Goal: Navigation & Orientation: Find specific page/section

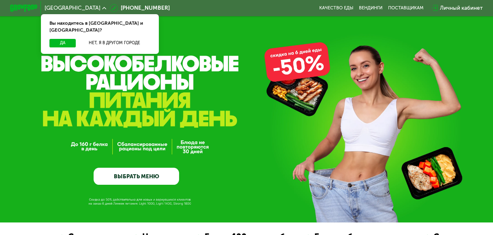
click at [80, 9] on span "[GEOGRAPHIC_DATA]" at bounding box center [73, 8] width 56 height 6
click at [105, 39] on button "Нет, я в другом городе" at bounding box center [115, 43] width 72 height 9
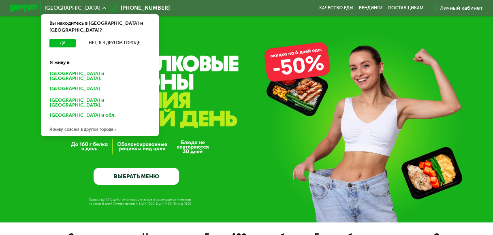
click at [71, 69] on div "Москве и обл." at bounding box center [99, 76] width 109 height 14
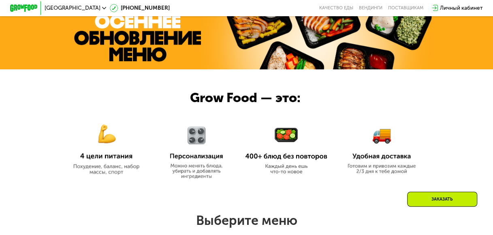
scroll to position [135, 0]
